Goal: Find specific page/section: Find specific page/section

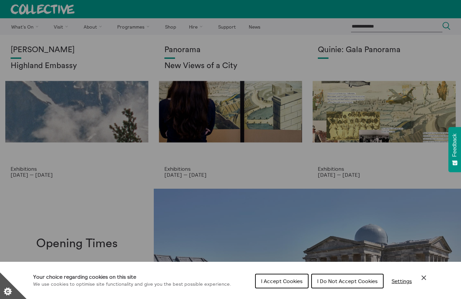
click at [292, 285] on button "I Accept Cookies" at bounding box center [281, 281] width 53 height 15
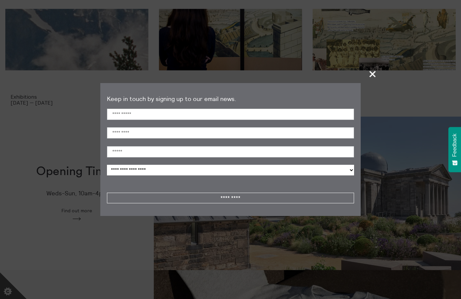
scroll to position [133, 0]
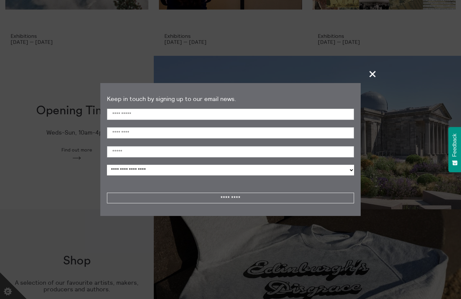
click at [374, 72] on span "+" at bounding box center [373, 74] width 20 height 20
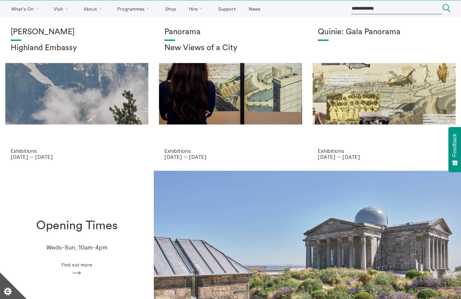
scroll to position [0, 0]
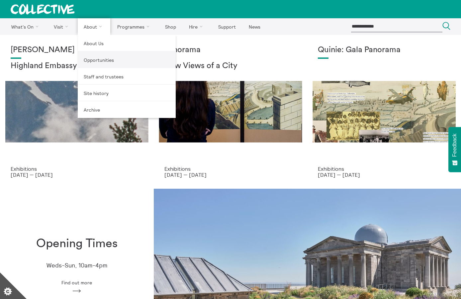
click at [101, 64] on link "Opportunities" at bounding box center [127, 59] width 98 height 17
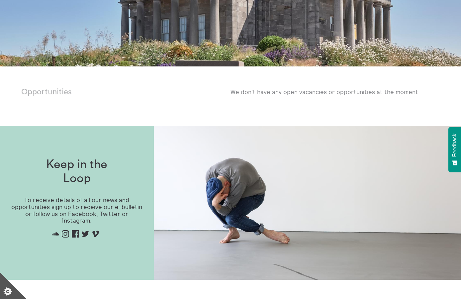
scroll to position [332, 0]
